Goal: Task Accomplishment & Management: Manage account settings

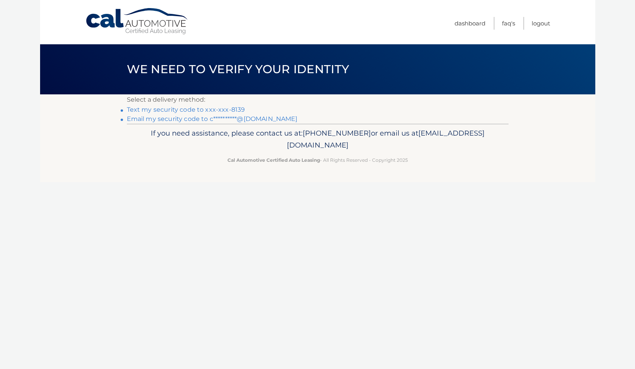
click at [224, 107] on link "Text my security code to xxx-xxx-8139" at bounding box center [186, 109] width 118 height 7
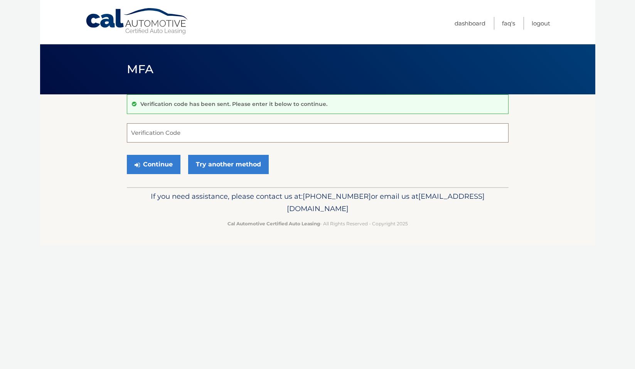
click at [240, 134] on input "Verification Code" at bounding box center [317, 132] width 381 height 19
type input "568341"
click at [153, 164] on button "Continue" at bounding box center [154, 164] width 54 height 19
click at [158, 161] on button "Continue" at bounding box center [154, 164] width 54 height 19
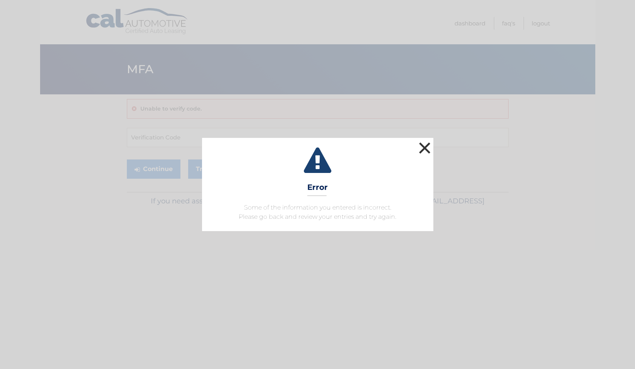
click at [425, 145] on button "×" at bounding box center [424, 147] width 15 height 15
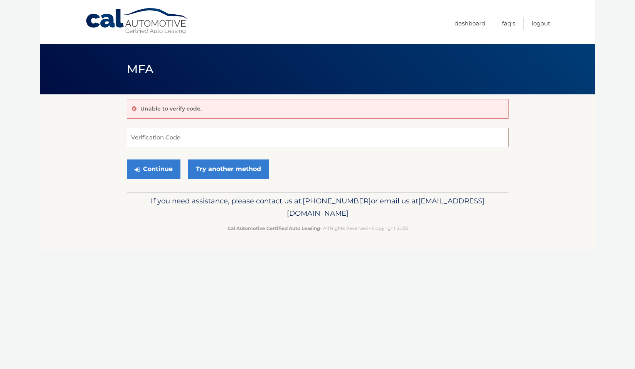
click at [262, 133] on input "Verification Code" at bounding box center [317, 137] width 381 height 19
click at [212, 169] on link "Try another method" at bounding box center [228, 169] width 81 height 19
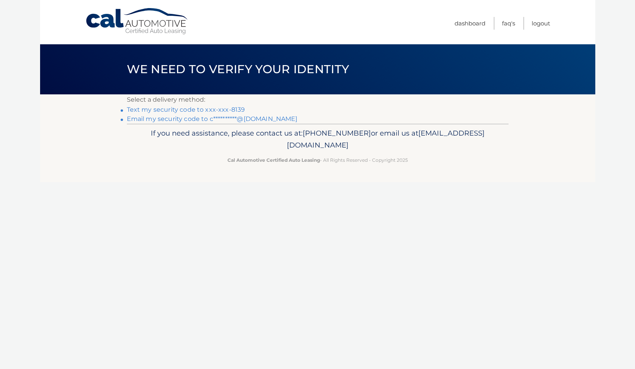
click at [210, 107] on link "Text my security code to xxx-xxx-8139" at bounding box center [186, 109] width 118 height 7
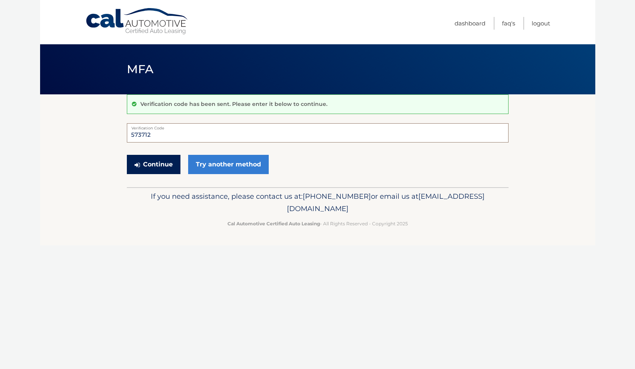
type input "573712"
click at [156, 165] on button "Continue" at bounding box center [154, 164] width 54 height 19
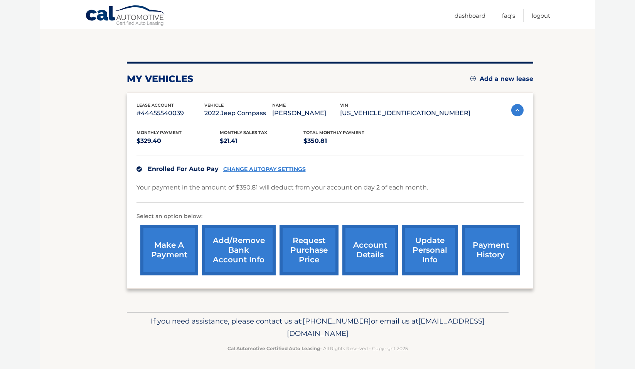
scroll to position [67, 0]
click at [366, 241] on link "account details" at bounding box center [369, 250] width 55 height 50
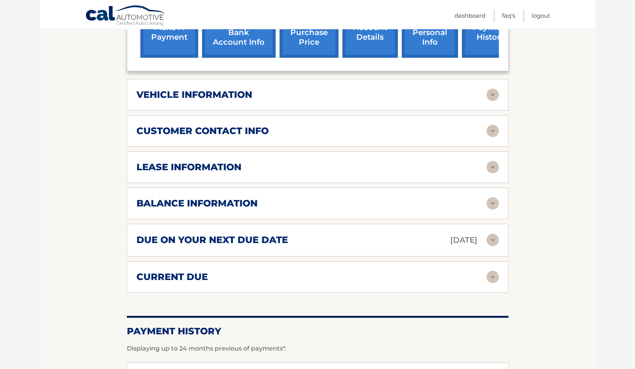
scroll to position [307, 0]
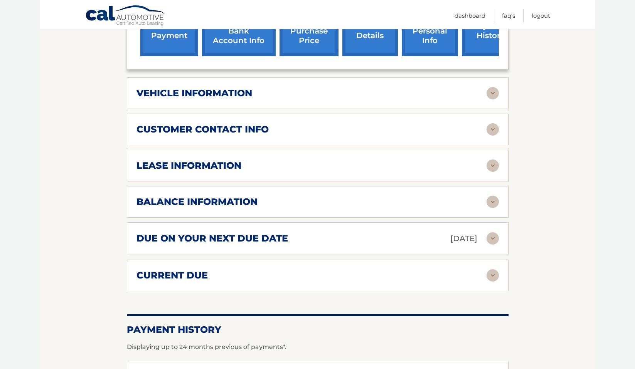
click at [492, 160] on img at bounding box center [492, 166] width 12 height 12
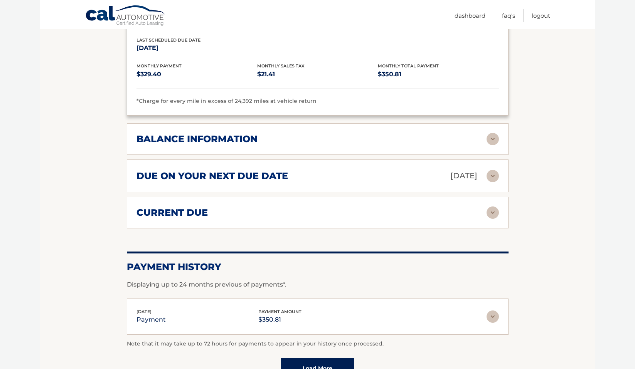
scroll to position [517, 0]
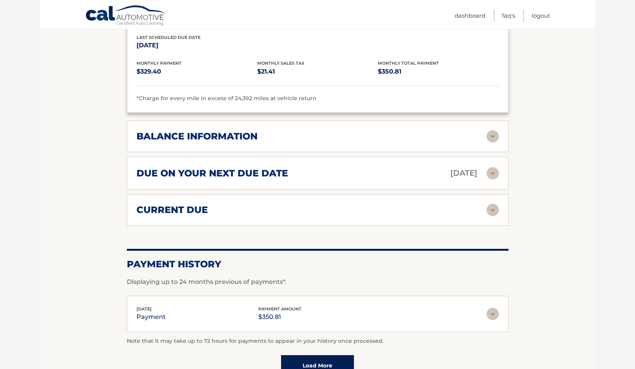
click at [490, 130] on img at bounding box center [492, 136] width 12 height 12
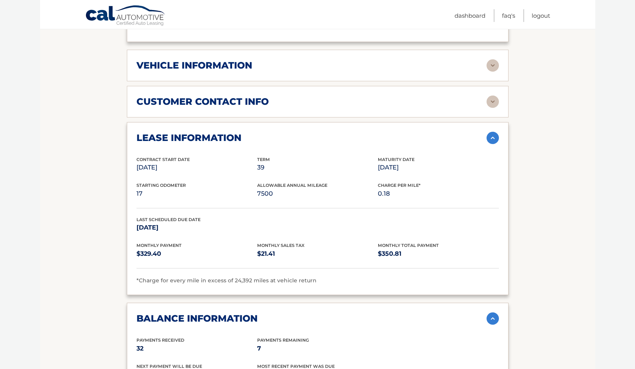
scroll to position [147, 0]
